Goal: Transaction & Acquisition: Purchase product/service

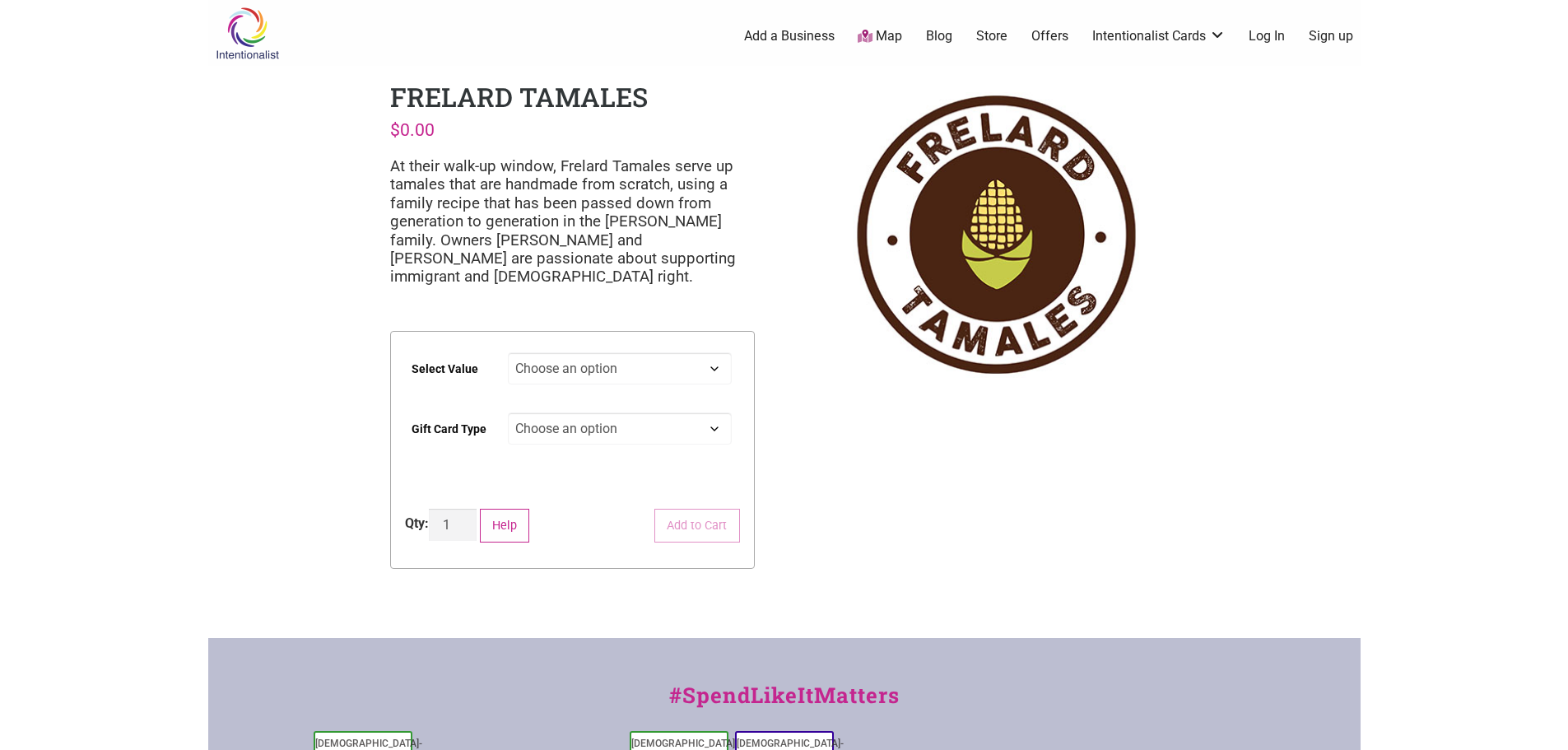
click at [579, 373] on select "Choose an option $25 $50 $100 $200 $500" at bounding box center [619, 368] width 224 height 32
click at [615, 362] on select "Choose an option $25 $50 $100 $200 $500" at bounding box center [619, 368] width 224 height 32
click at [508, 352] on select "Choose an option $25 $50 $100 $200 $500" at bounding box center [619, 368] width 224 height 32
select select "$100"
click at [564, 435] on select "Choose an option Physical" at bounding box center [619, 428] width 224 height 32
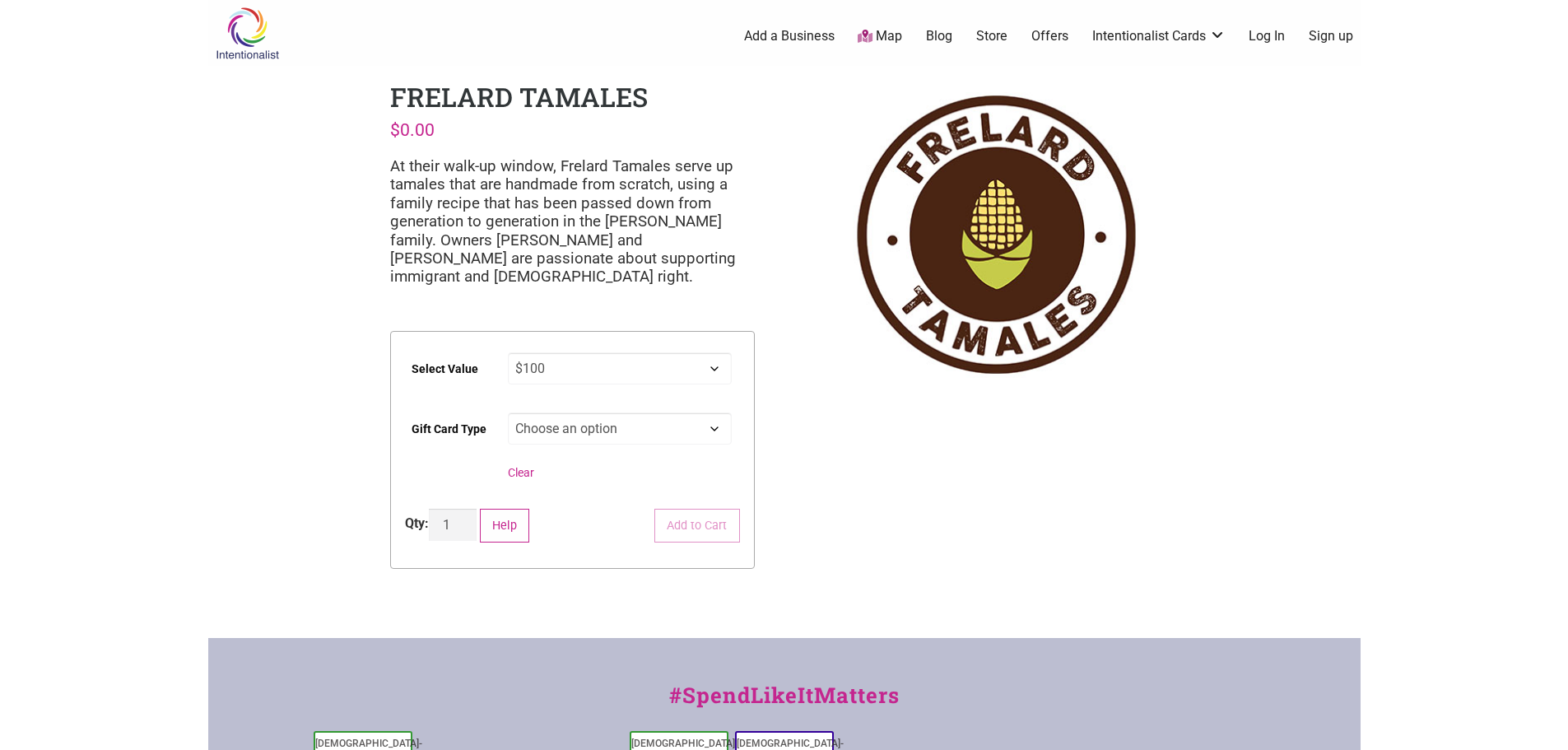
select select "Physical"
click at [508, 412] on select "Choose an option Physical" at bounding box center [619, 428] width 224 height 32
select select "$100"
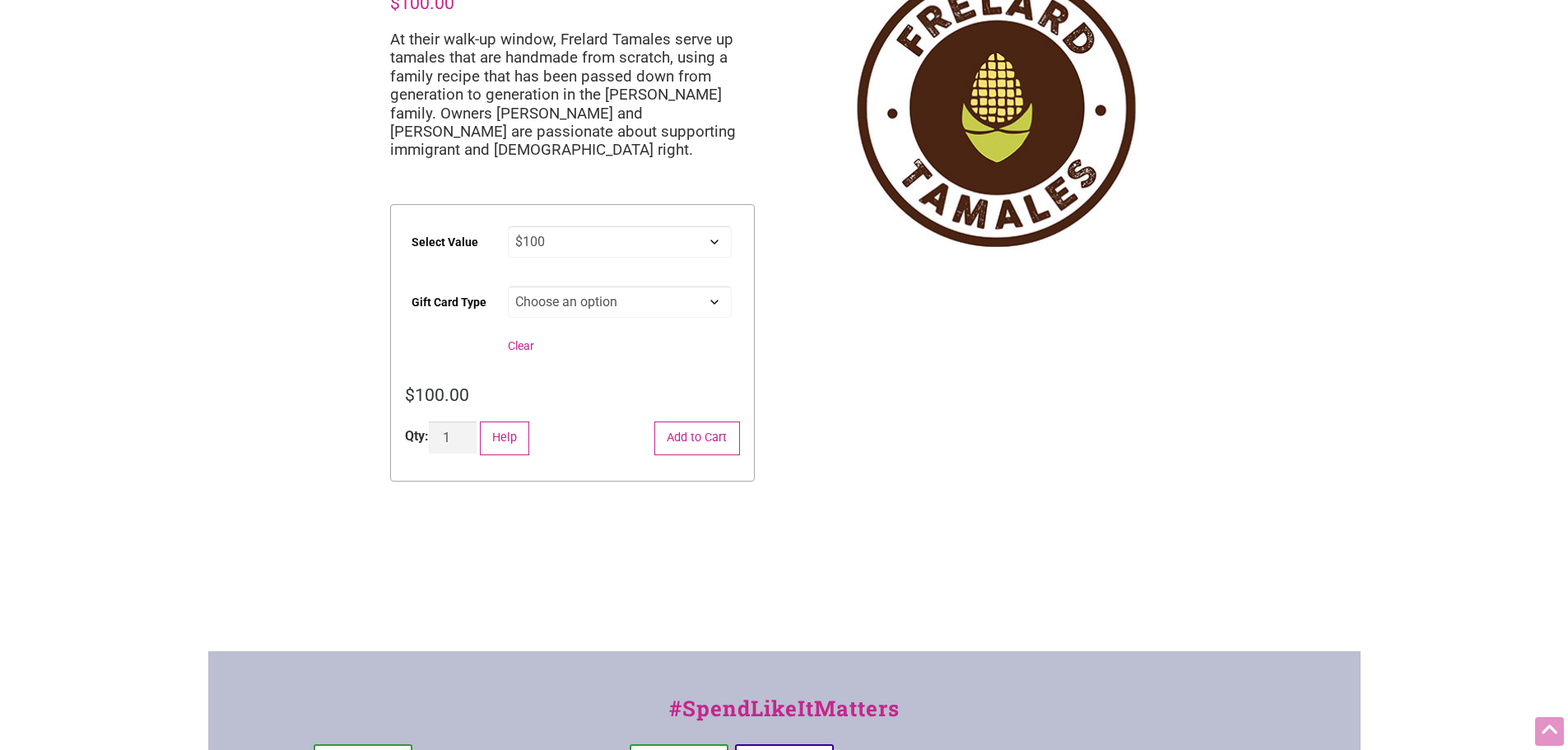
scroll to position [165, 0]
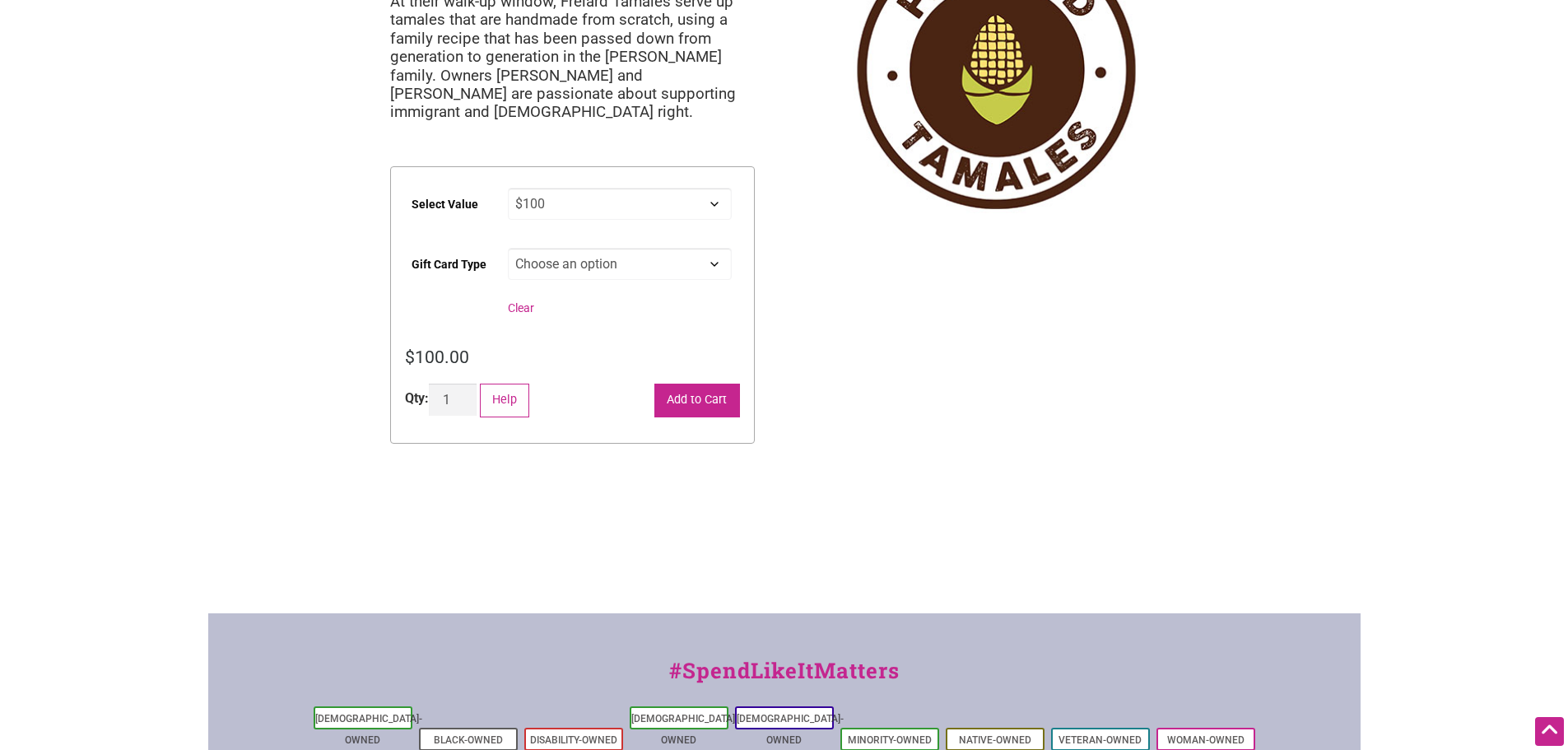
click at [707, 391] on button "Add to Cart" at bounding box center [697, 400] width 86 height 34
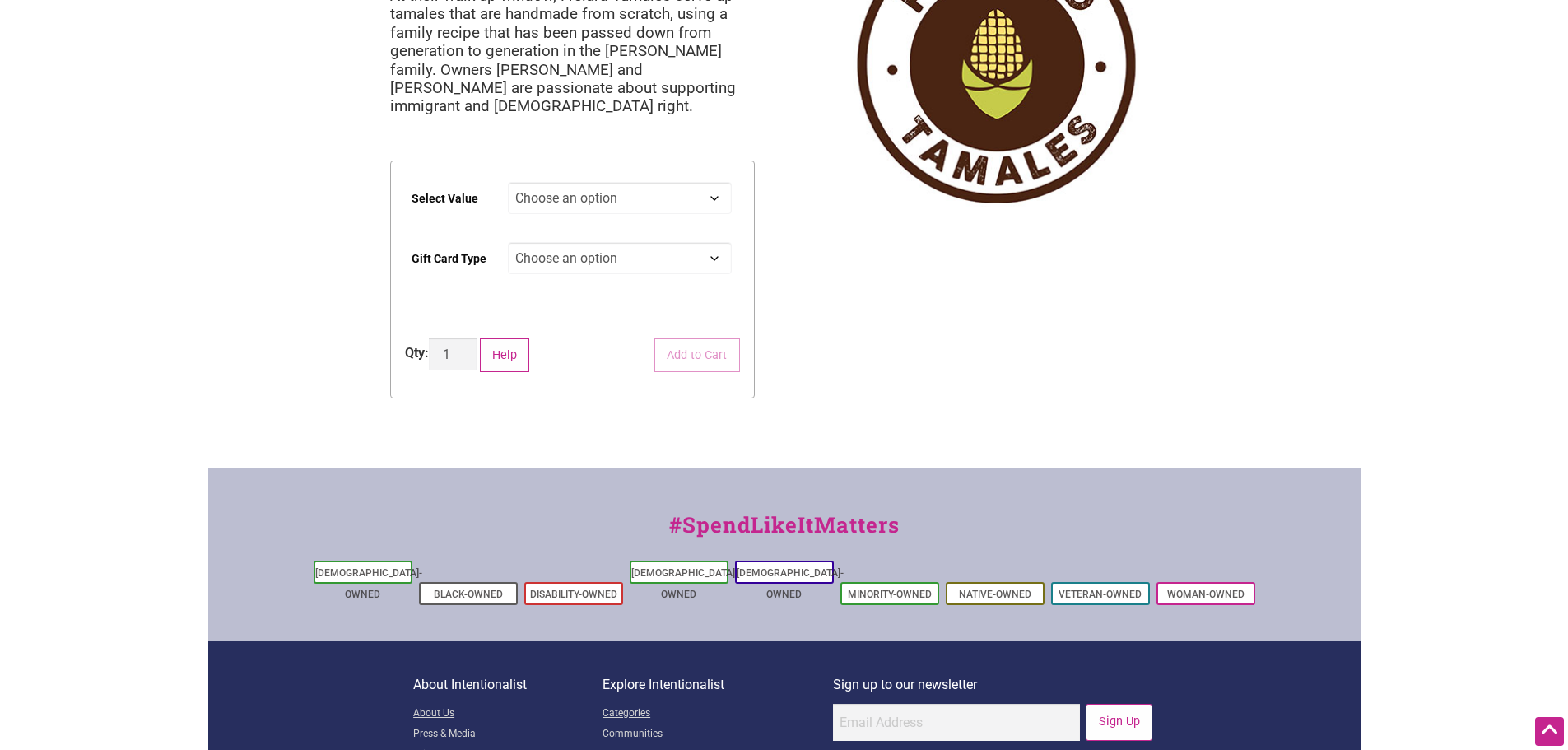
scroll to position [82, 0]
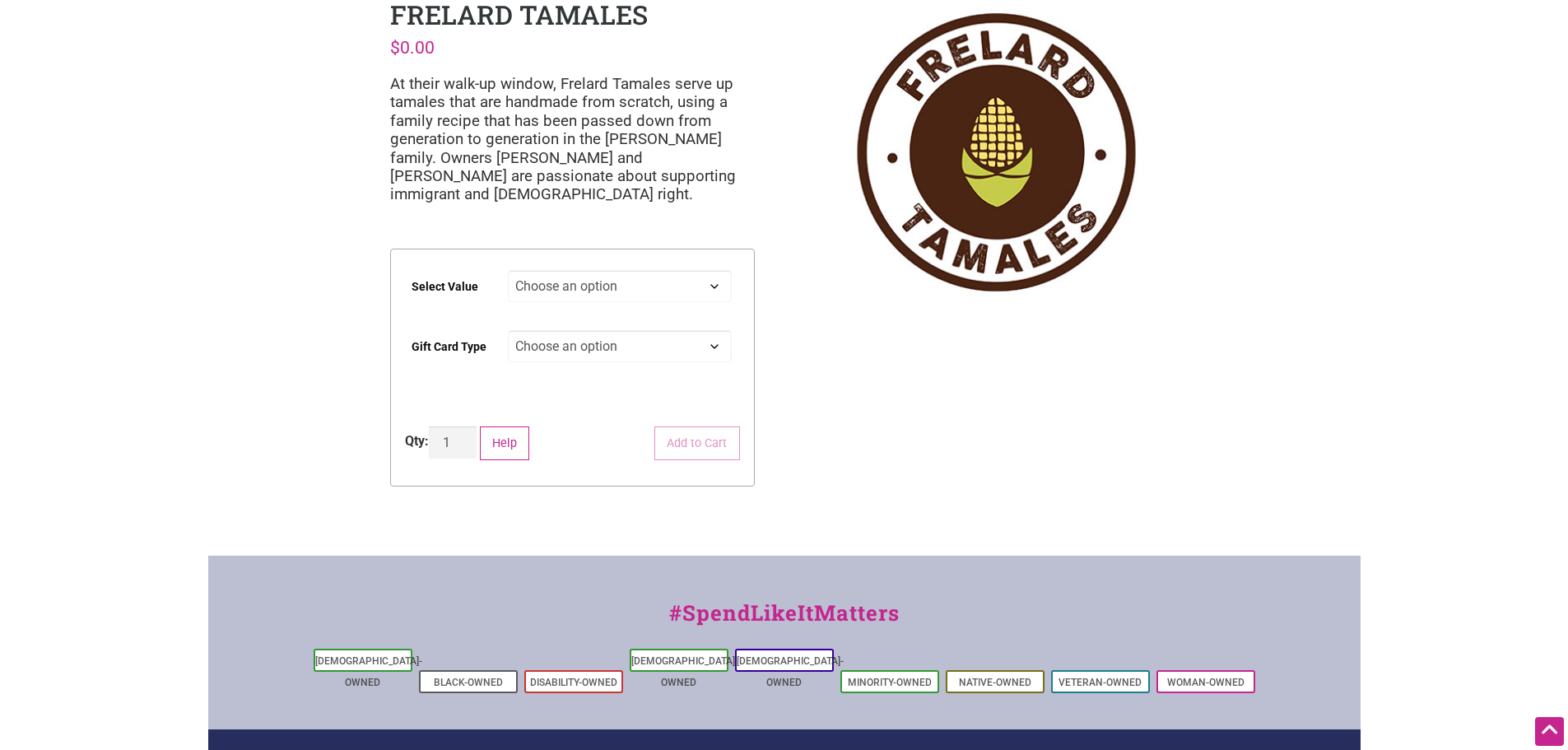
click at [596, 294] on select "Choose an option $25 $50 $100 $200 $500" at bounding box center [619, 286] width 224 height 32
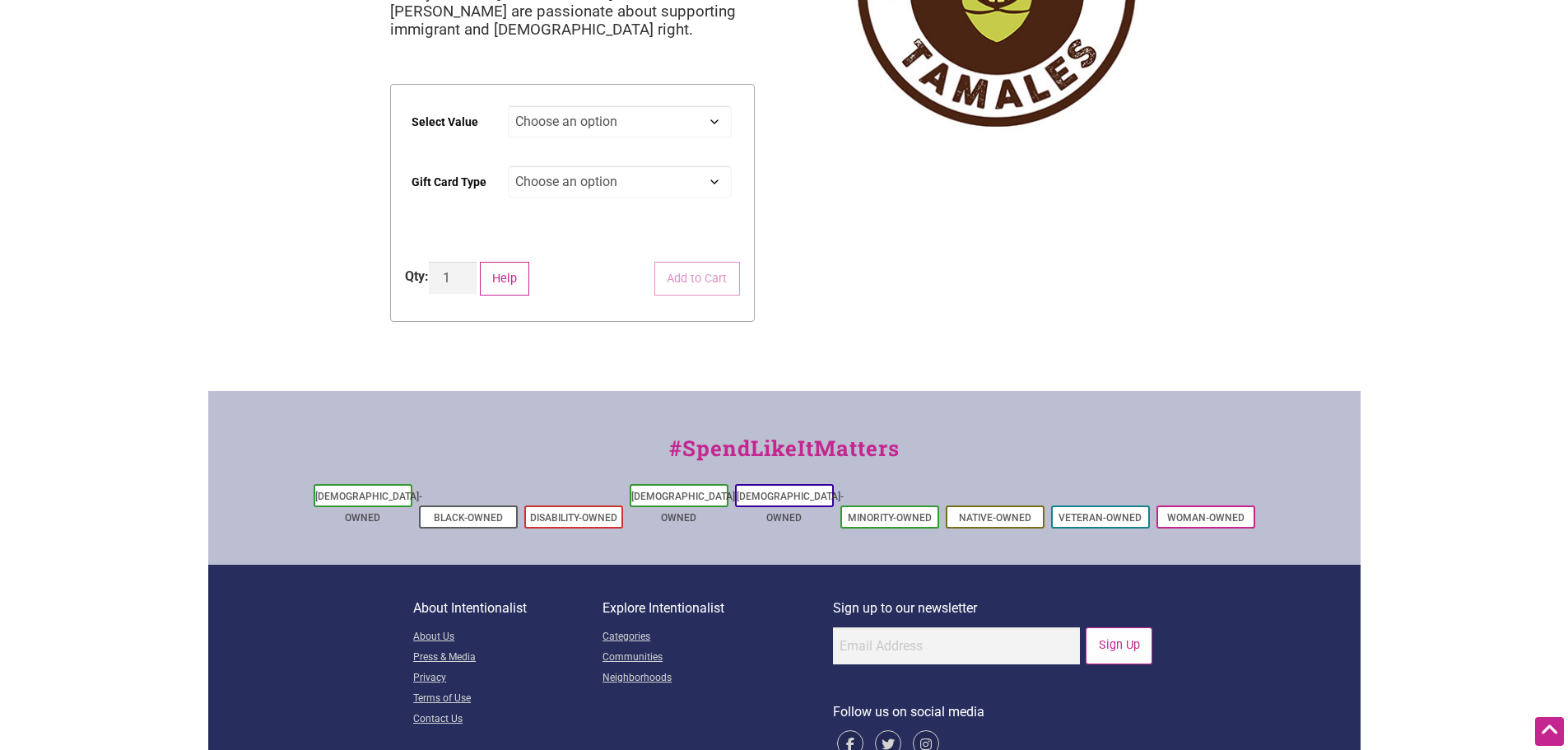
scroll to position [0, 0]
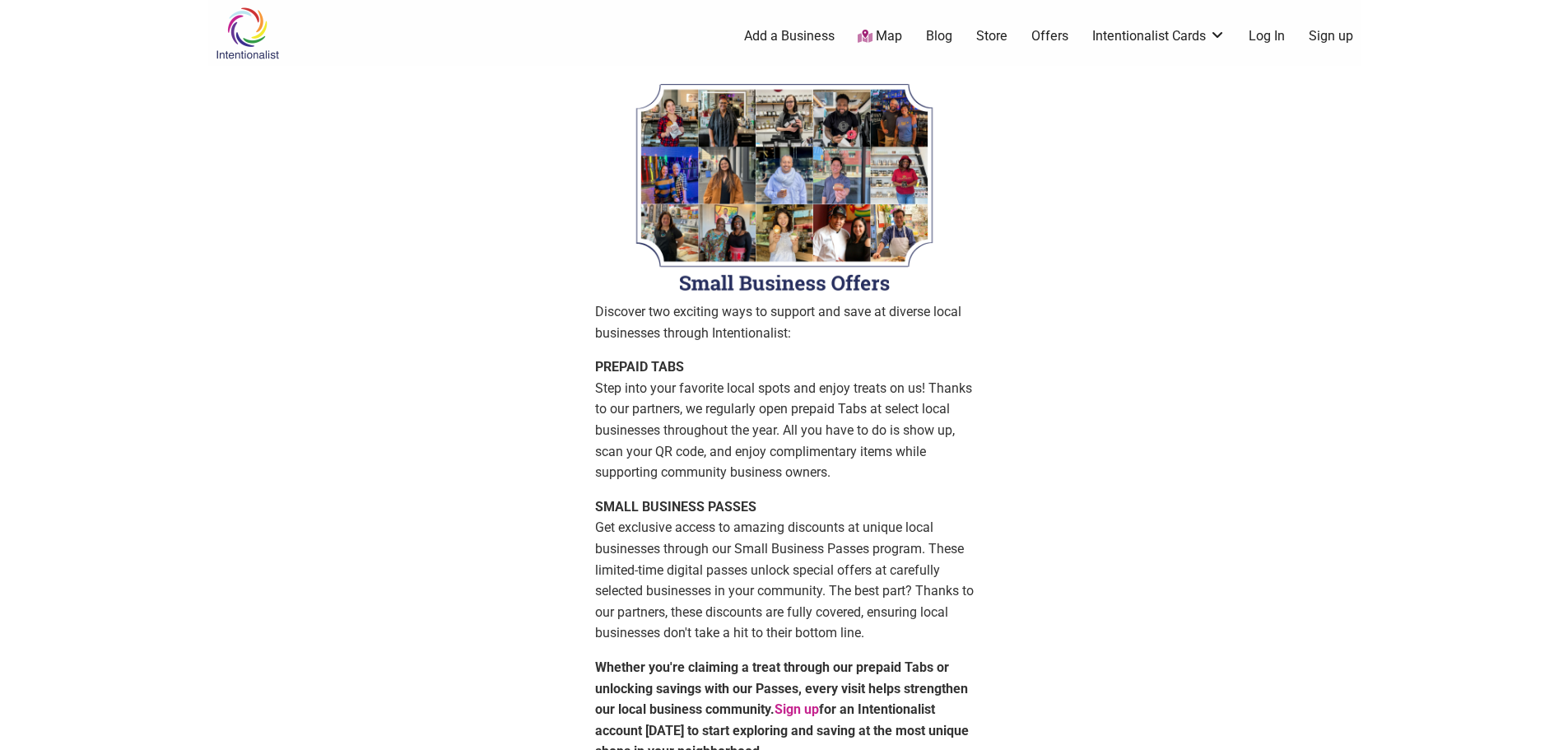
click at [1005, 31] on link "Store" at bounding box center [992, 36] width 31 height 18
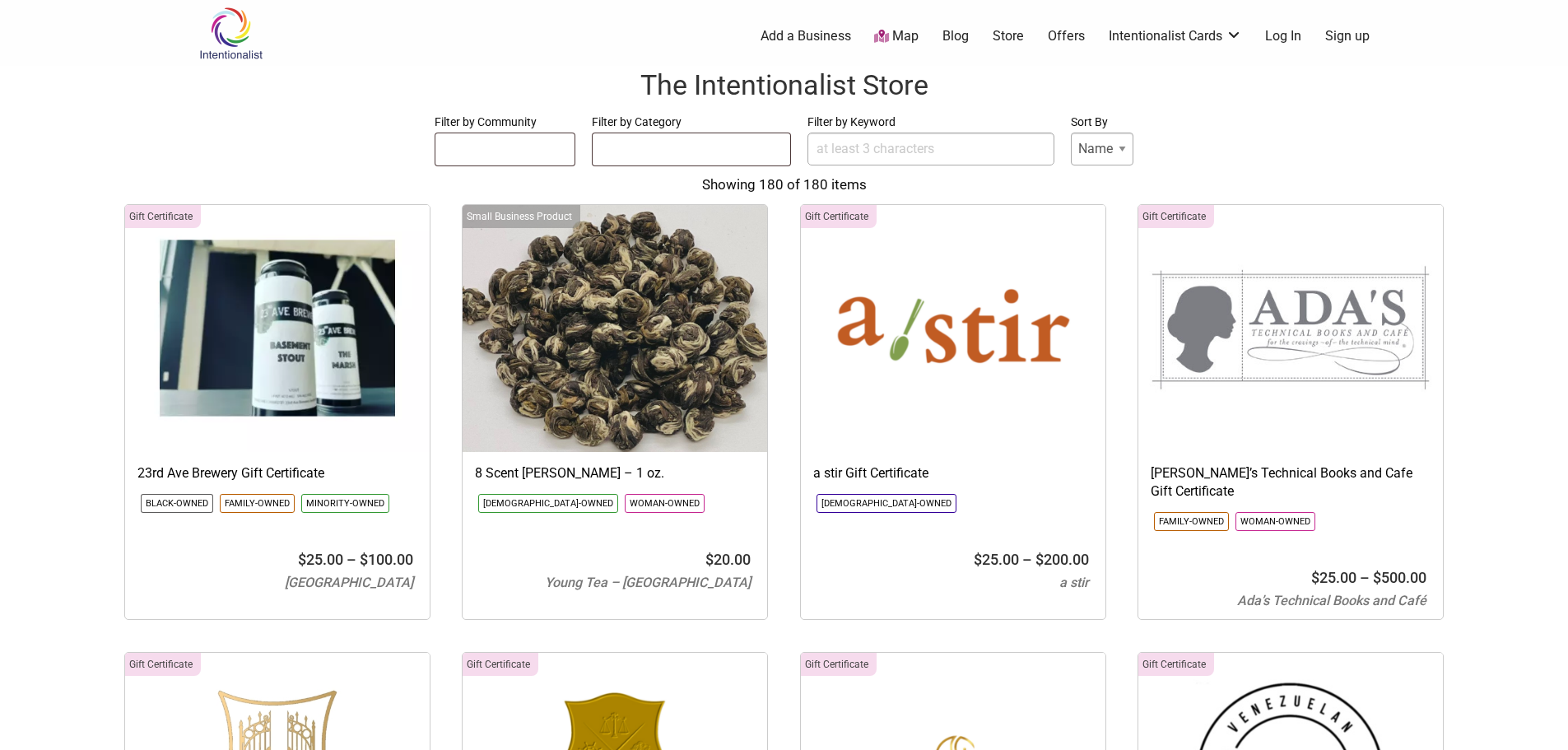
select select
click at [679, 154] on ul at bounding box center [691, 146] width 198 height 26
click at [887, 149] on input "Filter by Keyword" at bounding box center [930, 149] width 247 height 33
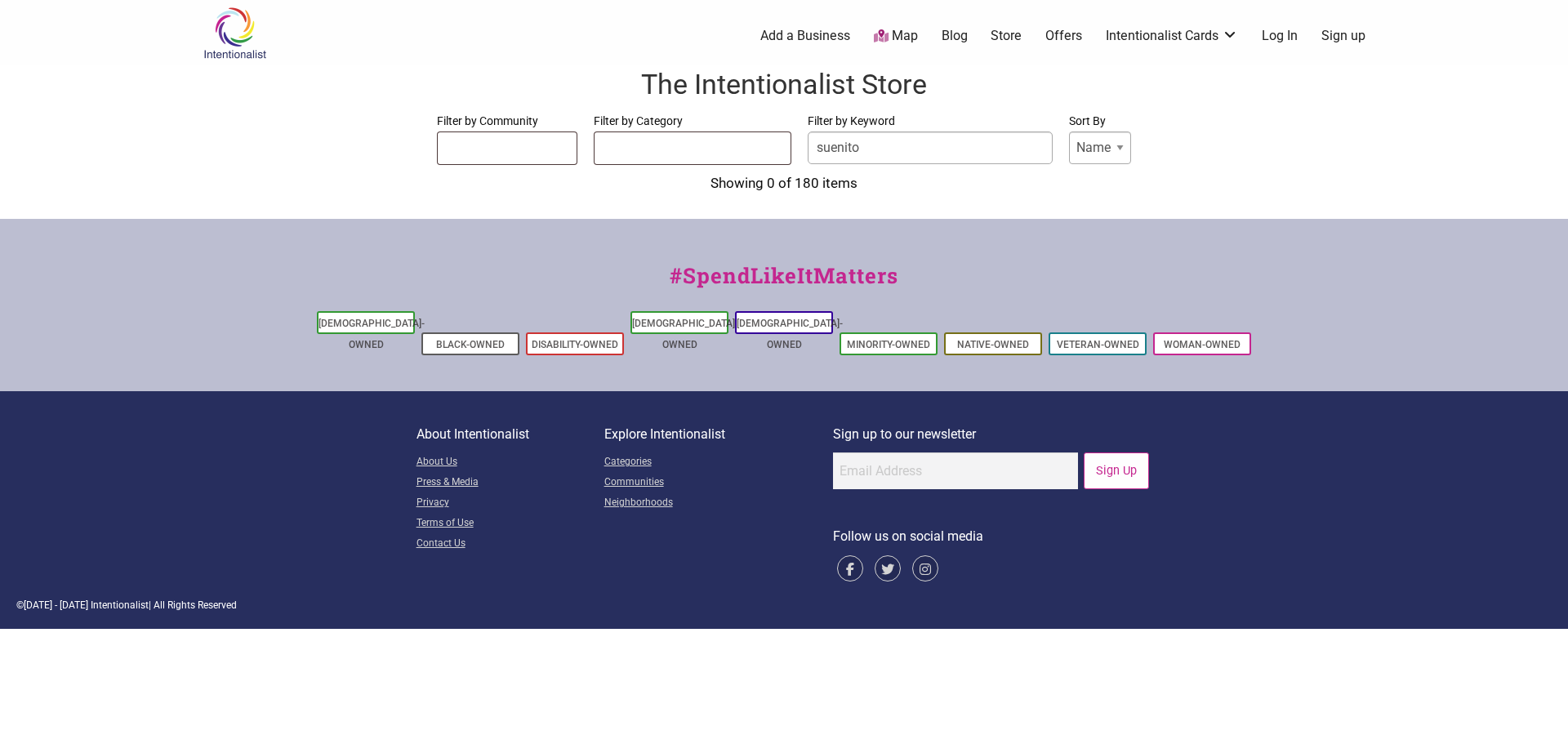
click at [631, 156] on form "Filter by Community Asian-Owned Black-Owned Disability-Owned Latino-Owned LGBTQ…" at bounding box center [784, 138] width 1535 height 55
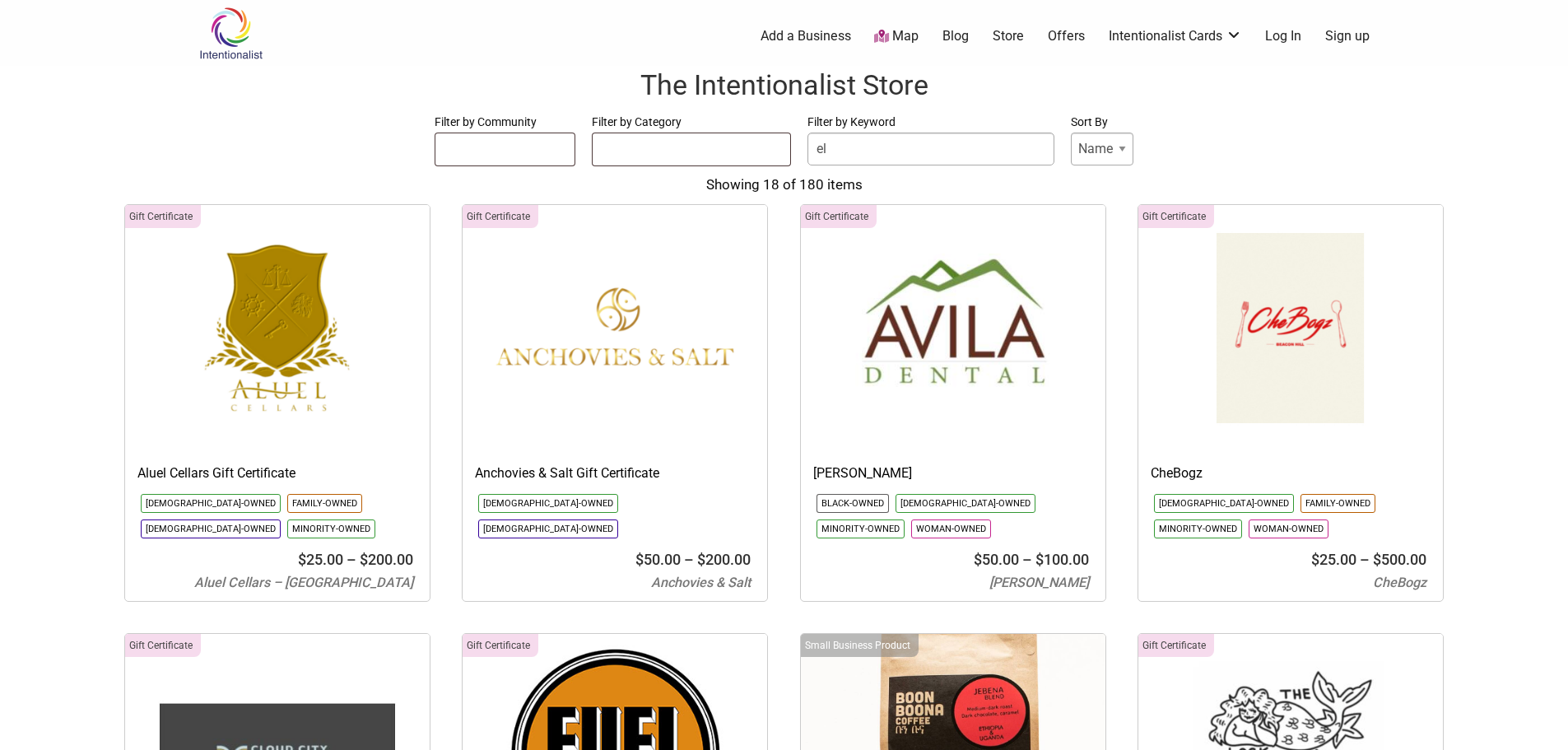
drag, startPoint x: 882, startPoint y: 137, endPoint x: 799, endPoint y: 127, distance: 83.6
click at [799, 127] on form "Filter by Community Asian-Owned Black-Owned Disability-Owned Latino-Owned LGBTQ…" at bounding box center [784, 139] width 1535 height 55
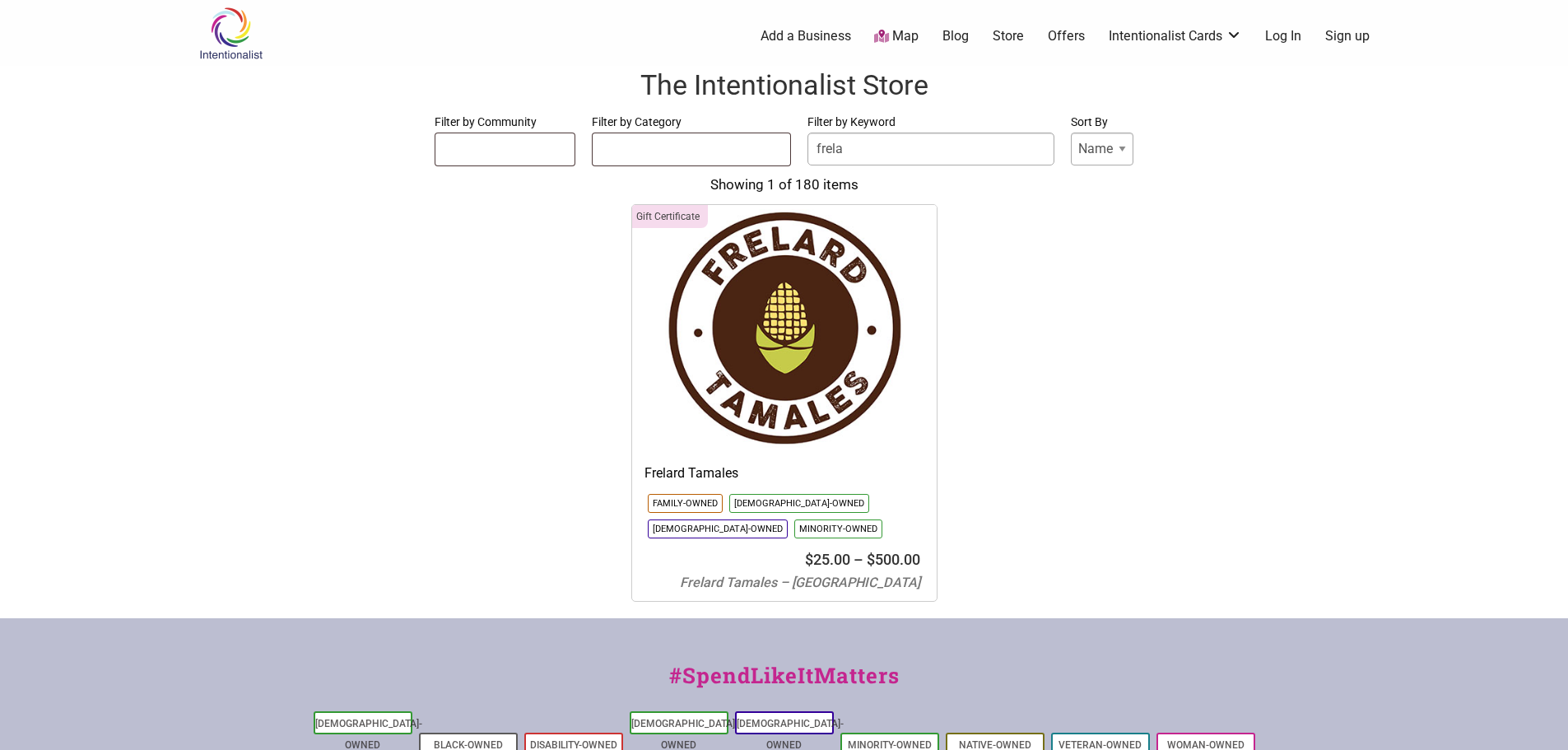
type input "frela"
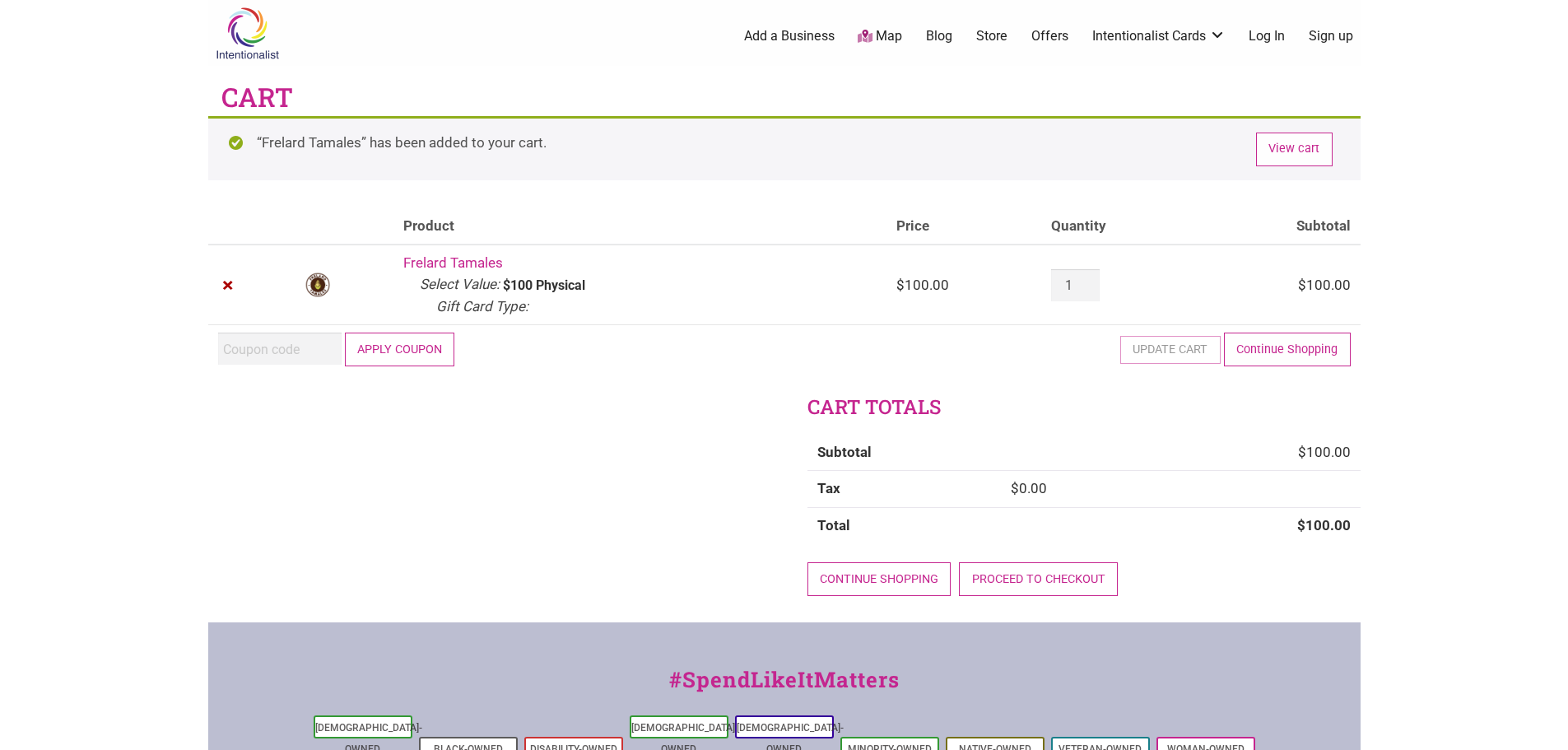
click at [370, 352] on button "Apply coupon" at bounding box center [399, 349] width 110 height 34
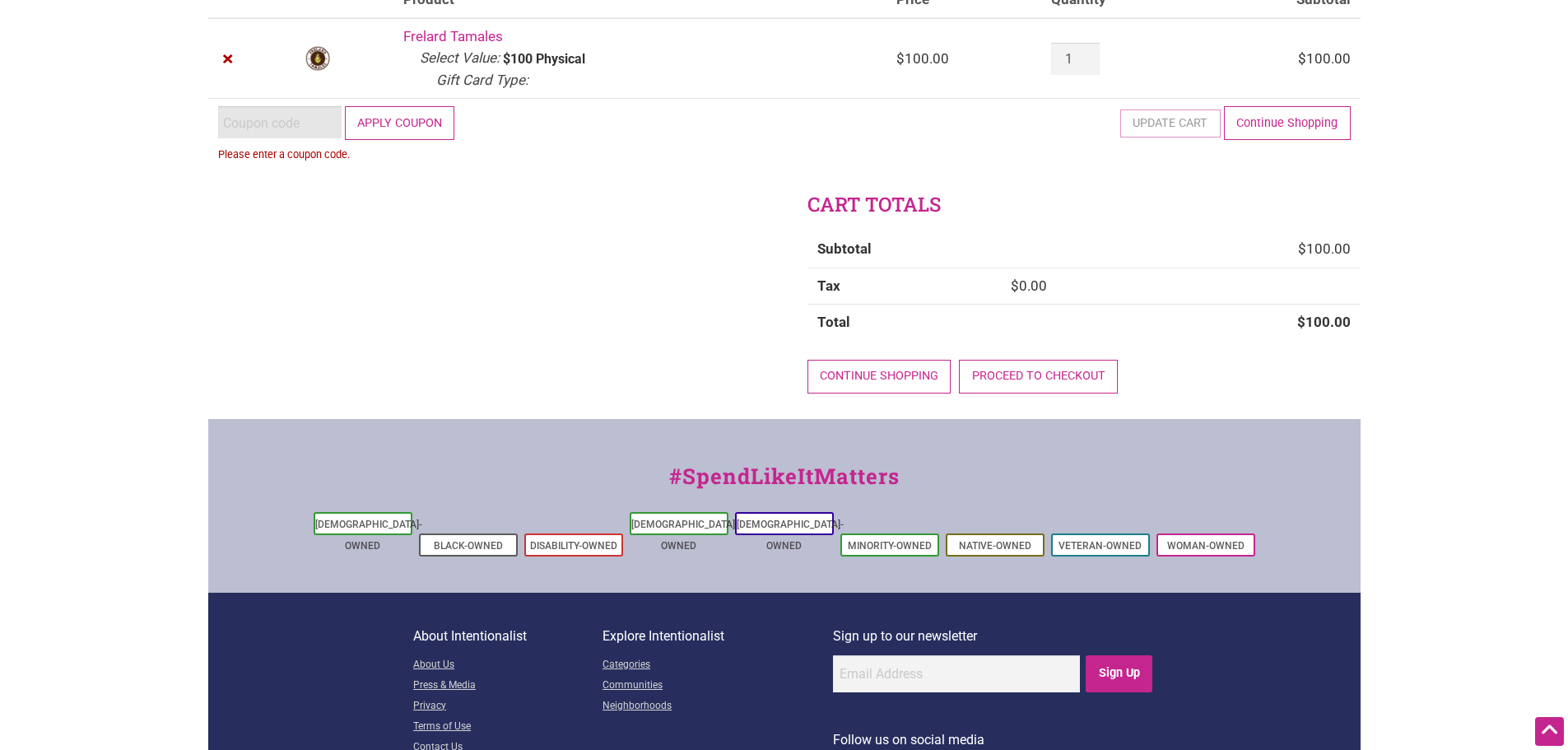
scroll to position [30, 0]
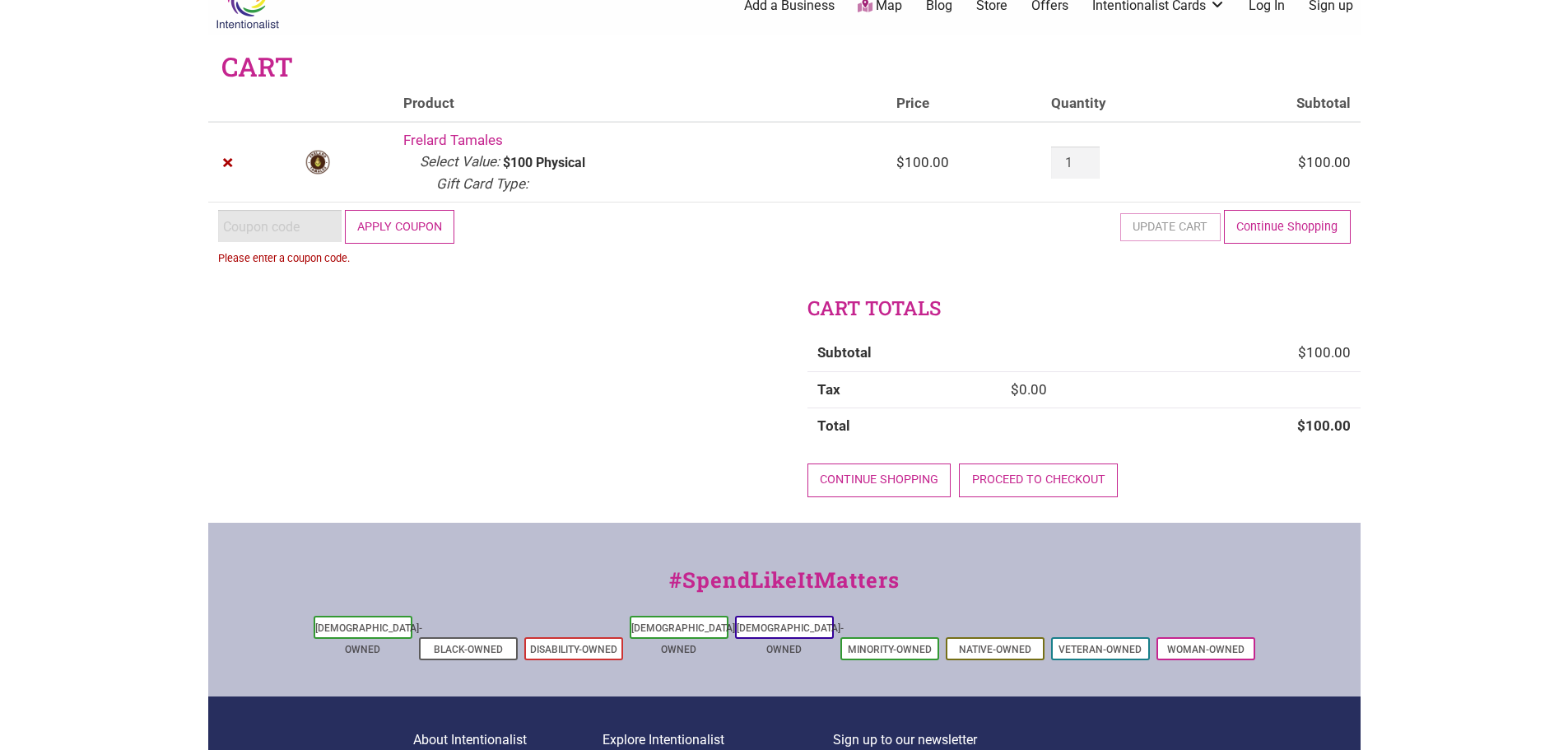
paste input "2025JUNTOS"
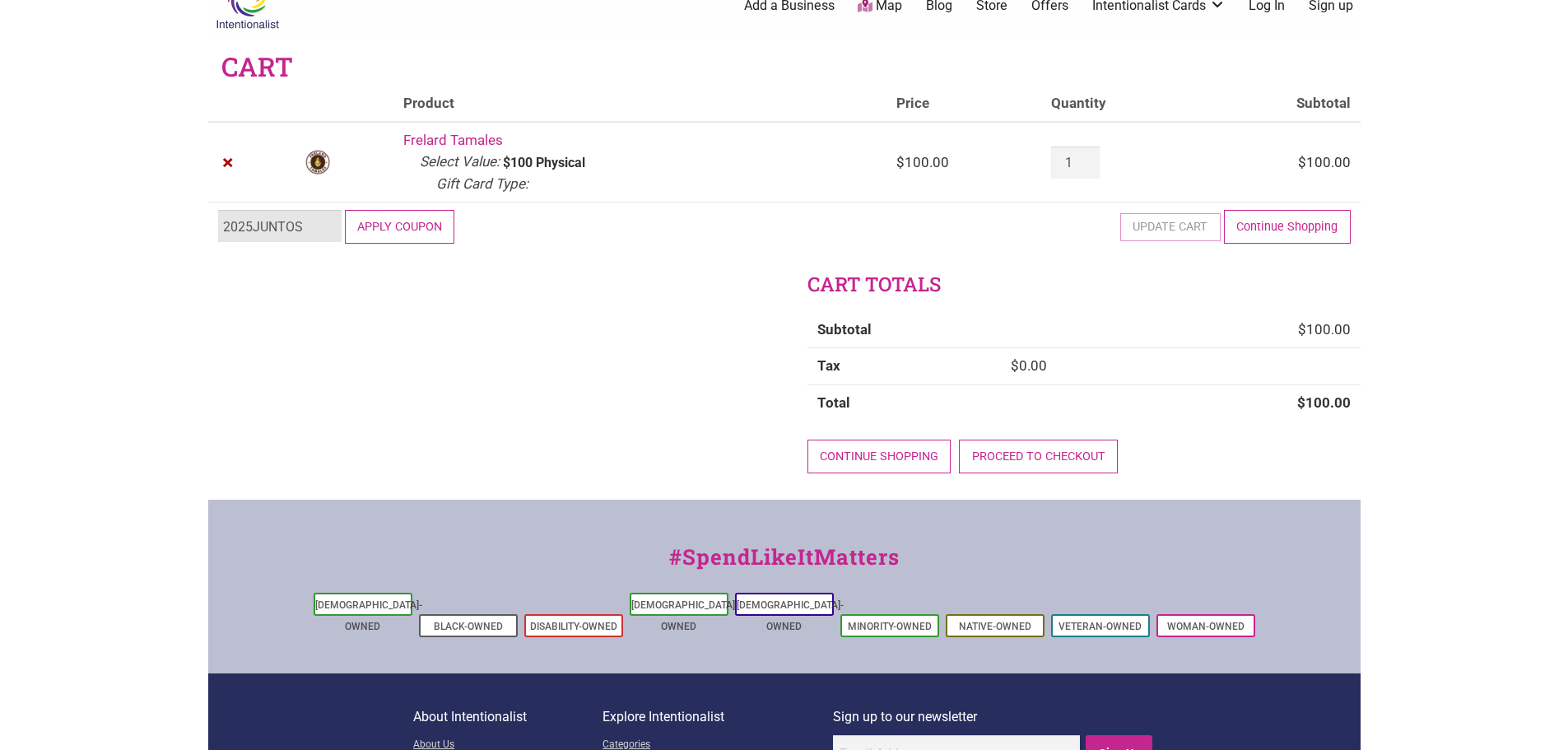
type input "2025JUNTOS"
click at [426, 237] on button "Apply coupon" at bounding box center [399, 226] width 110 height 34
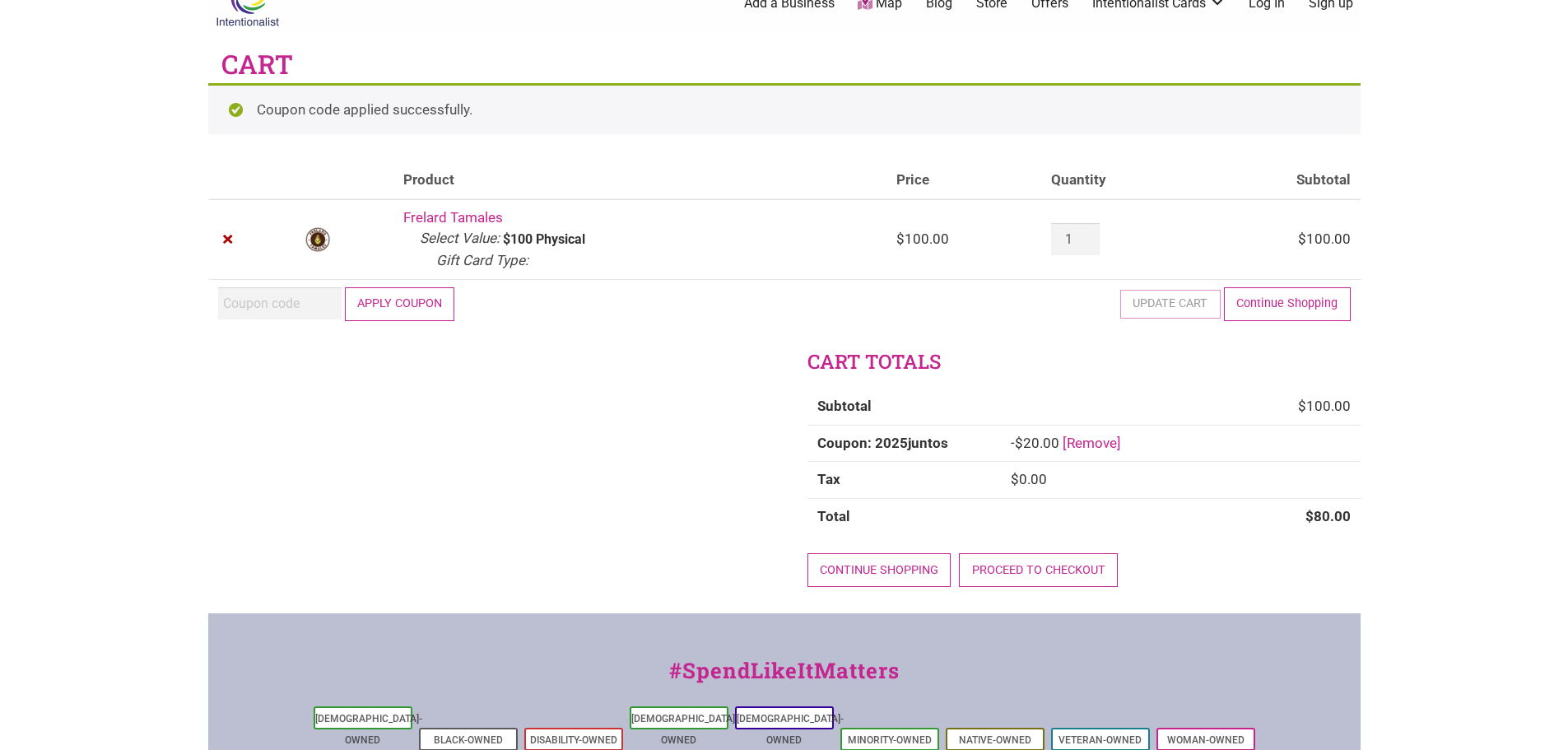
scroll to position [34, 0]
